Goal: Information Seeking & Learning: Find specific fact

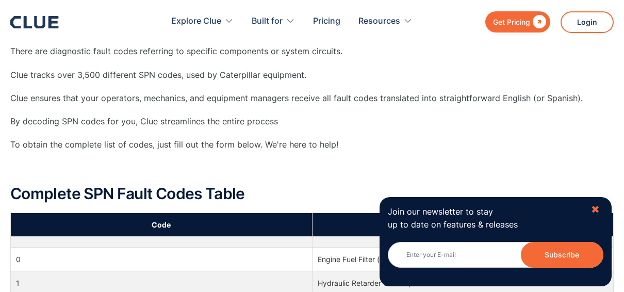
click at [594, 210] on div "✖" at bounding box center [595, 209] width 9 height 13
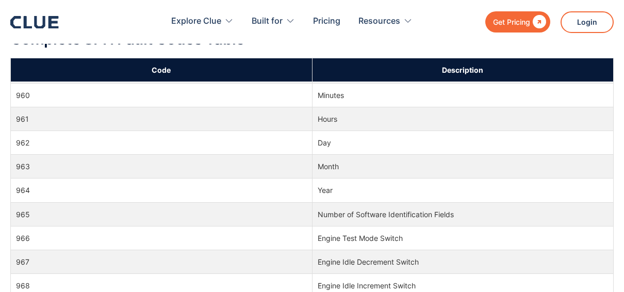
scroll to position [15237, 0]
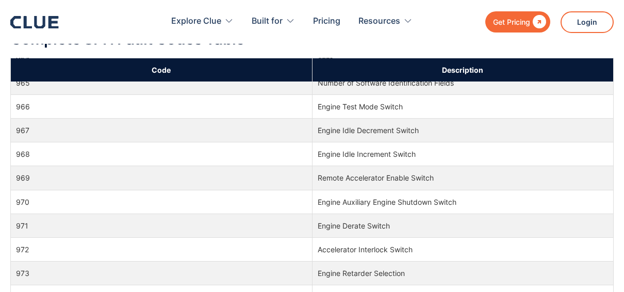
click at [26, 285] on td "974" at bounding box center [161, 297] width 301 height 24
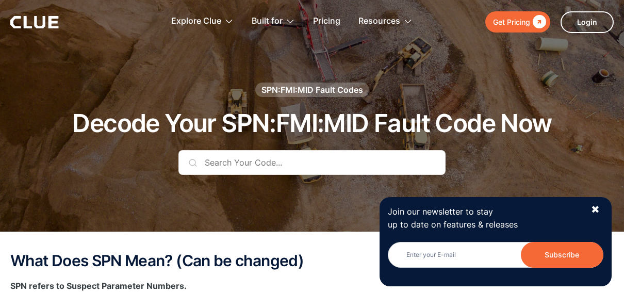
scroll to position [52, 0]
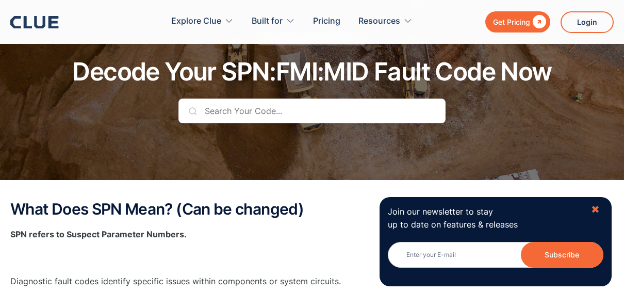
click at [598, 209] on div "✖" at bounding box center [595, 209] width 9 height 13
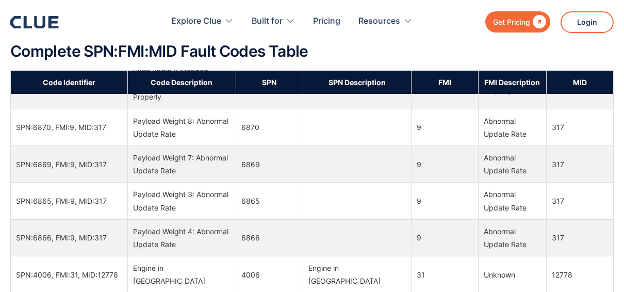
scroll to position [206, 0]
